Goal: Book appointment/travel/reservation

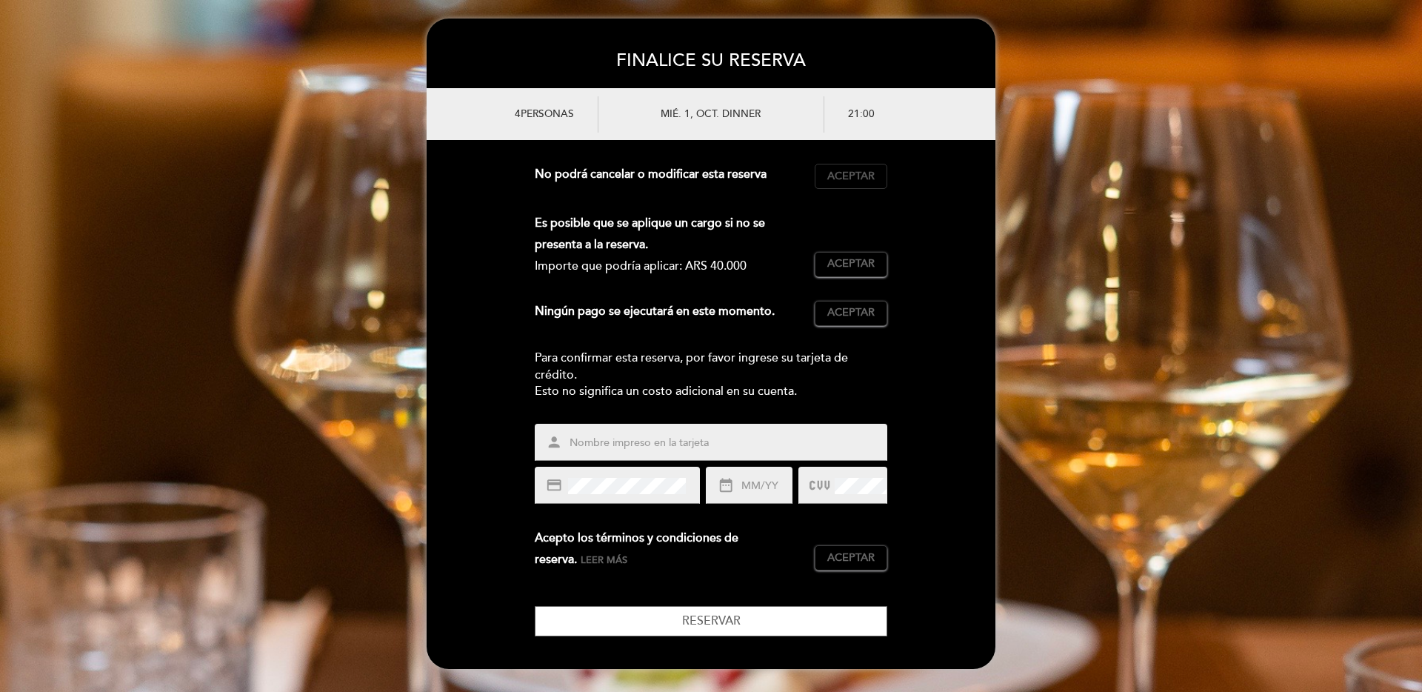
click at [844, 181] on span "Aceptar" at bounding box center [850, 177] width 47 height 16
click at [856, 265] on span "Aceptar" at bounding box center [850, 264] width 47 height 16
click at [876, 315] on button "Aceptar Aceptado" at bounding box center [851, 313] width 73 height 25
click at [818, 449] on div "person" at bounding box center [711, 442] width 353 height 37
click at [819, 442] on input "text" at bounding box center [729, 443] width 322 height 17
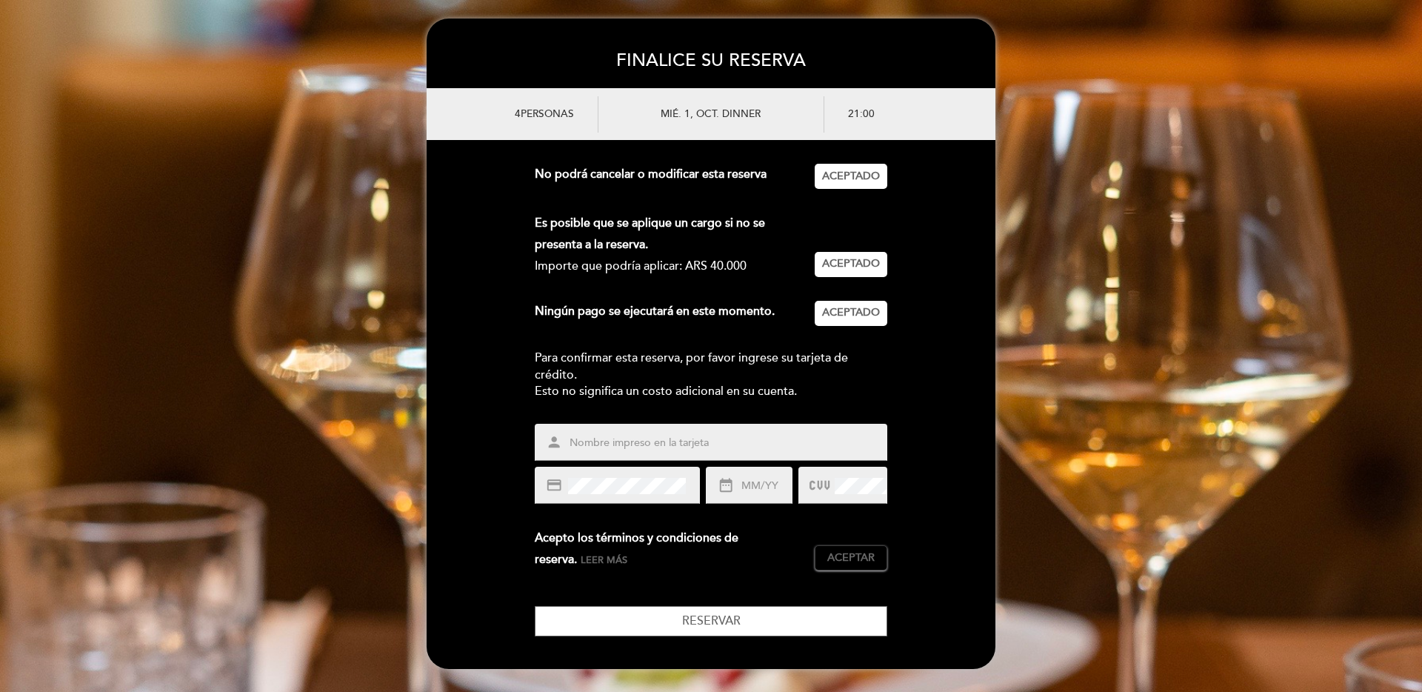
click at [682, 446] on input "text" at bounding box center [729, 443] width 322 height 17
click at [667, 508] on form "Esta reserva requiere un pago por anticipado. Importe que se debe pagar: ARS 40…" at bounding box center [711, 400] width 569 height 472
click at [658, 495] on div "credit_card" at bounding box center [617, 485] width 165 height 37
click at [750, 488] on input "text" at bounding box center [766, 486] width 52 height 17
type input "03/30"
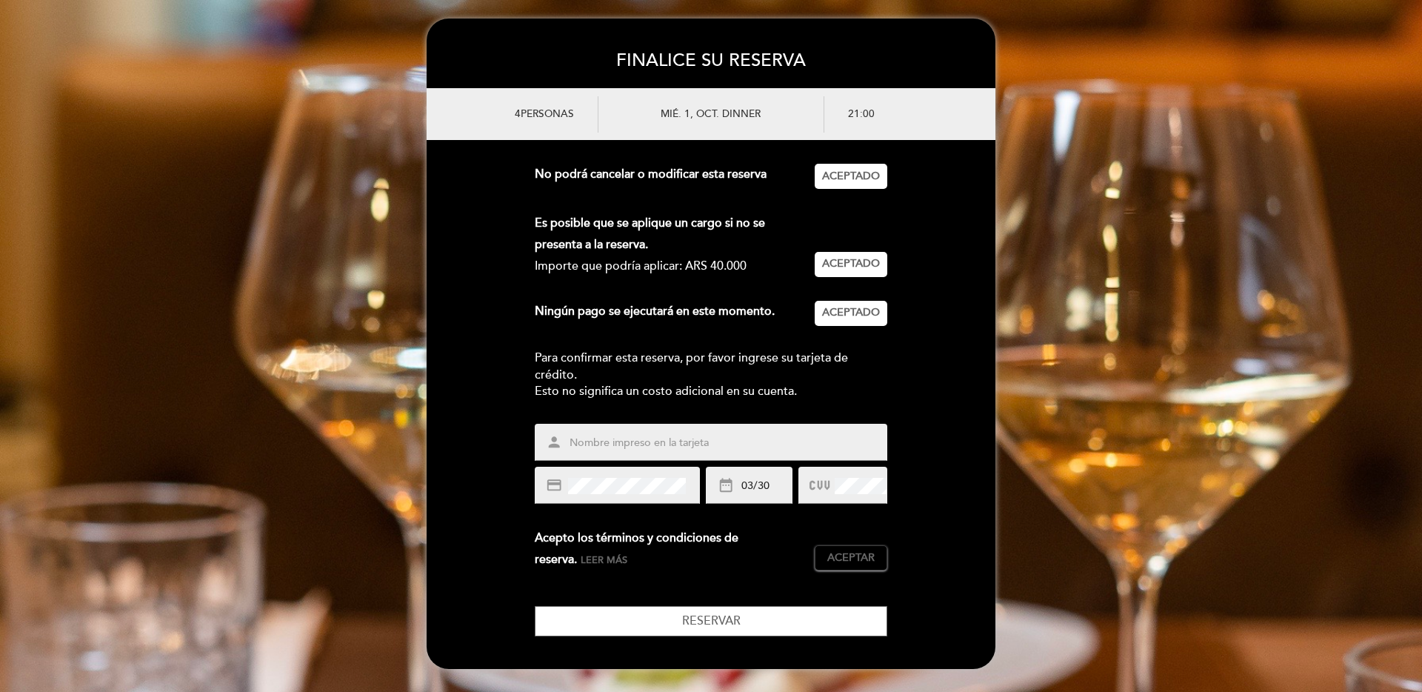
click at [823, 427] on div "person" at bounding box center [711, 442] width 353 height 37
click at [824, 430] on div "person" at bounding box center [711, 442] width 353 height 37
click at [822, 444] on input "text" at bounding box center [729, 443] width 322 height 17
type input "[PERSON_NAME]"
click at [859, 564] on span "Aceptar" at bounding box center [850, 558] width 47 height 16
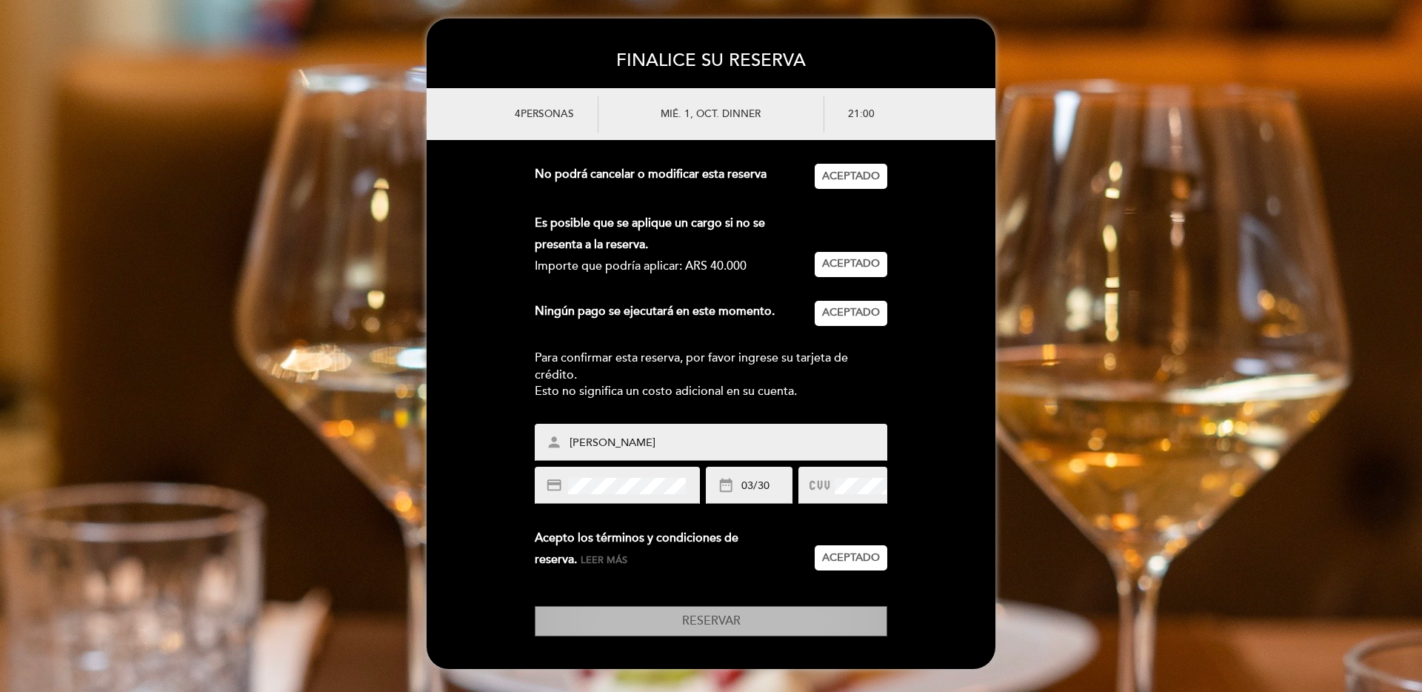
click at [842, 614] on button "Reservar" at bounding box center [711, 621] width 353 height 30
